Goal: Navigation & Orientation: Understand site structure

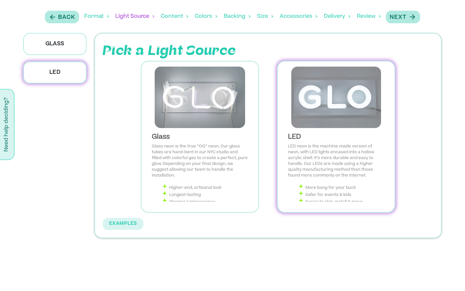
click at [97, 16] on div "Format" at bounding box center [96, 16] width 25 height 20
